Goal: Navigation & Orientation: Find specific page/section

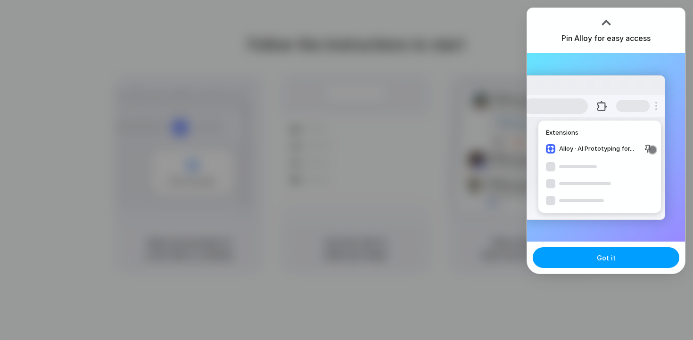
click at [603, 257] on span "Got it" at bounding box center [606, 258] width 19 height 10
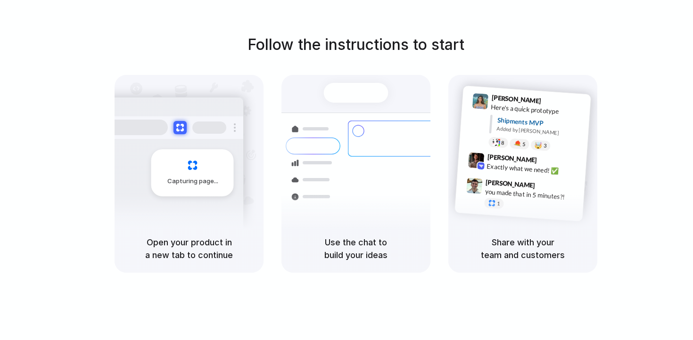
click at [205, 189] on div "Capturing page" at bounding box center [192, 172] width 83 height 47
click at [319, 198] on div at bounding box center [313, 197] width 55 height 17
